Goal: Register for event/course

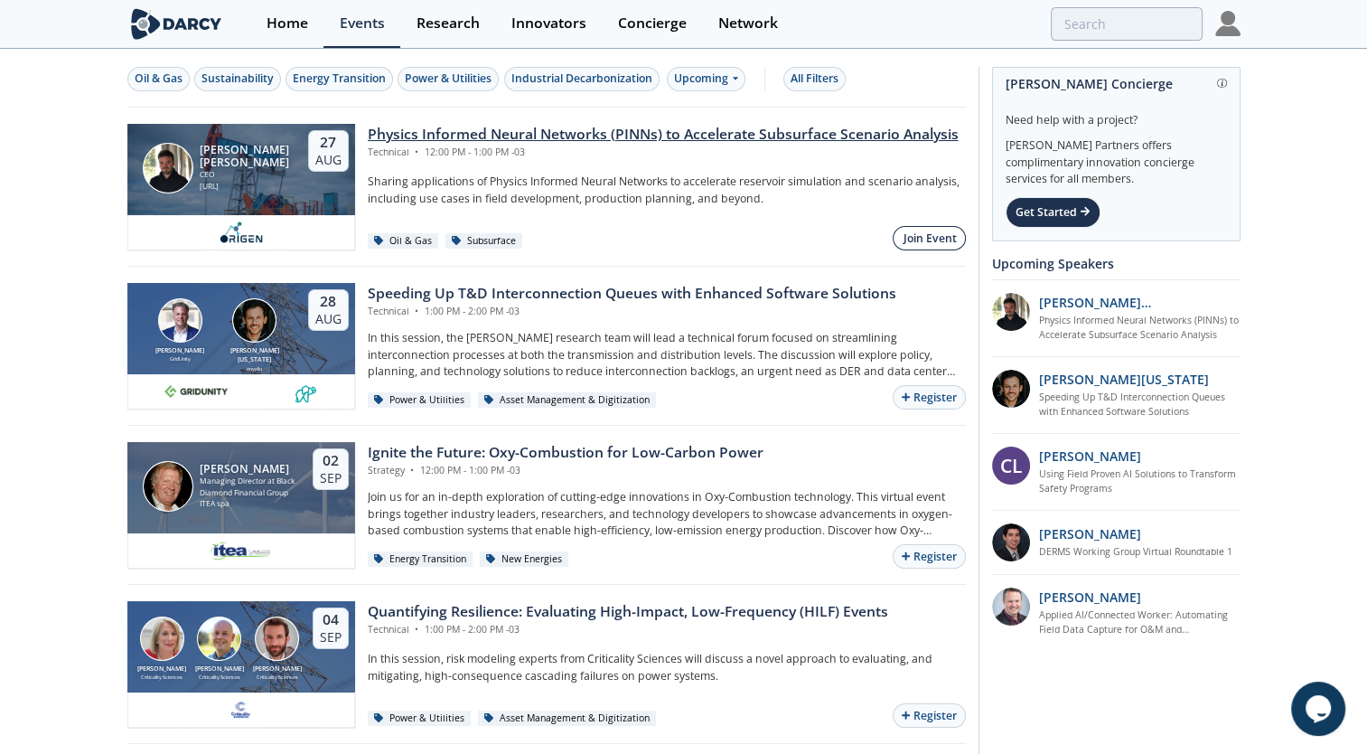
click at [926, 236] on div "Join Event" at bounding box center [930, 238] width 53 height 16
